Goal: Check status

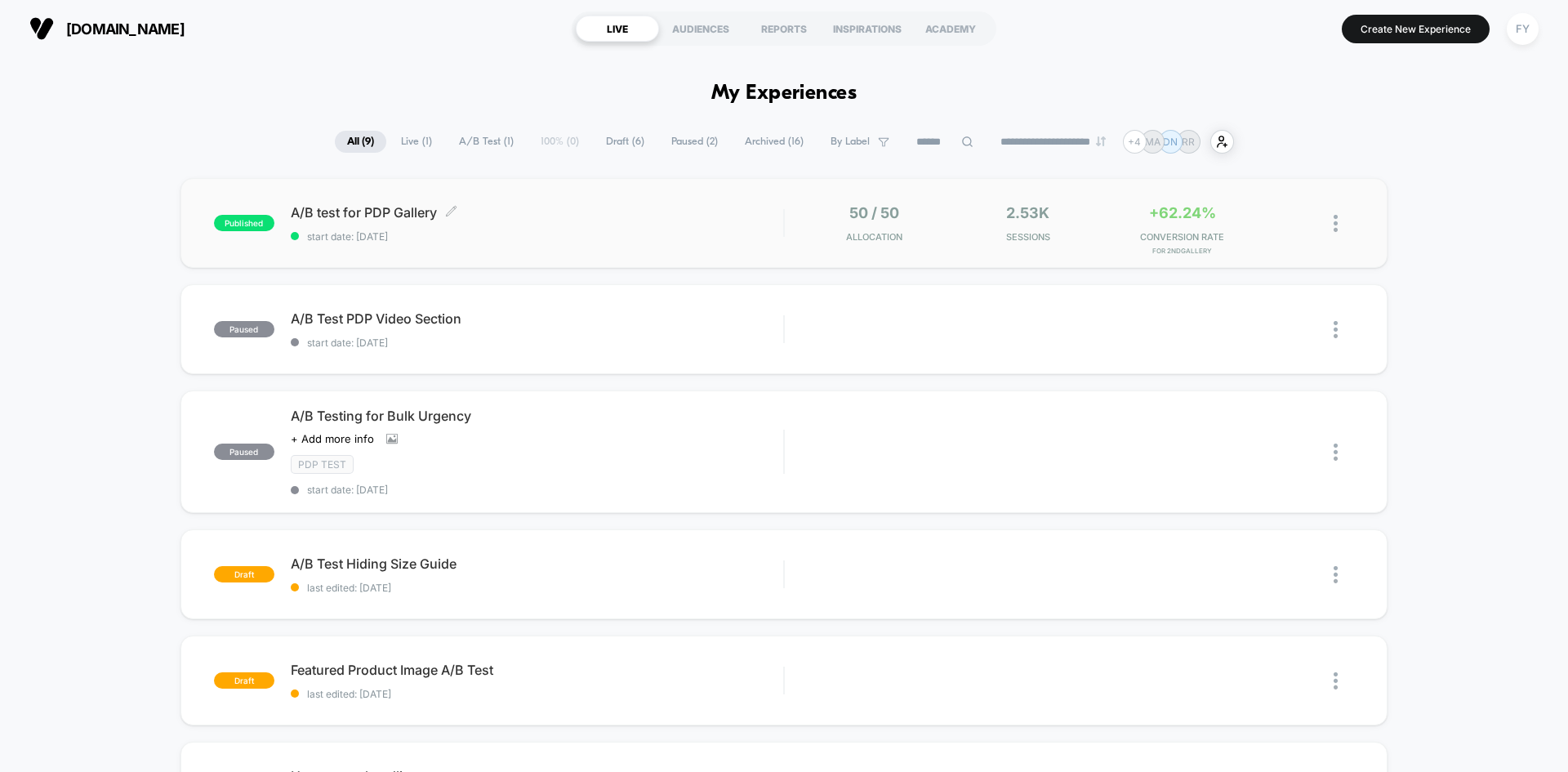
click at [754, 234] on span "start date: [DATE]" at bounding box center [536, 236] width 492 height 13
